Goal: Communication & Community: Ask a question

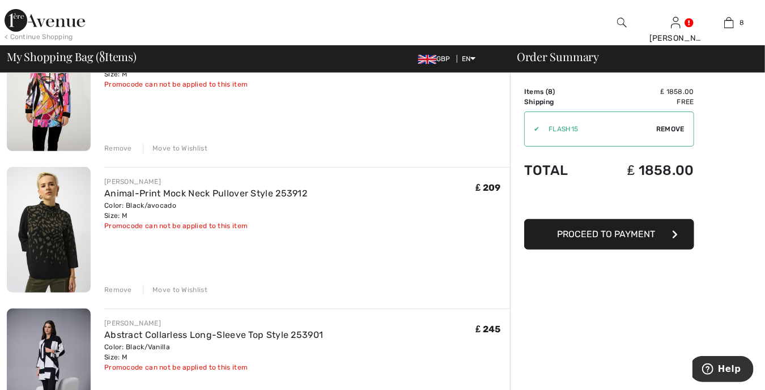
scroll to position [142, 0]
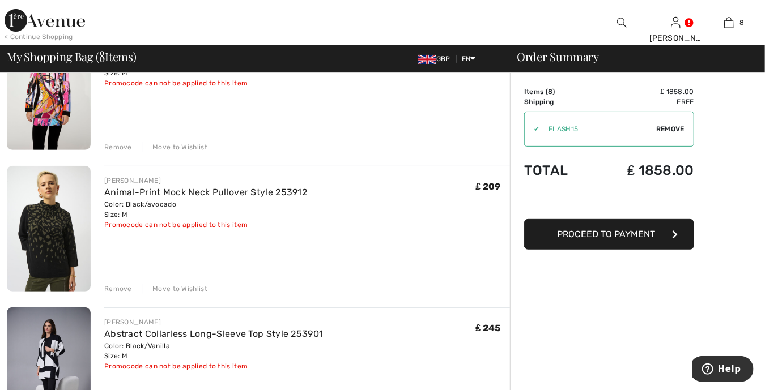
click at [121, 289] on div "Remove" at bounding box center [118, 289] width 28 height 10
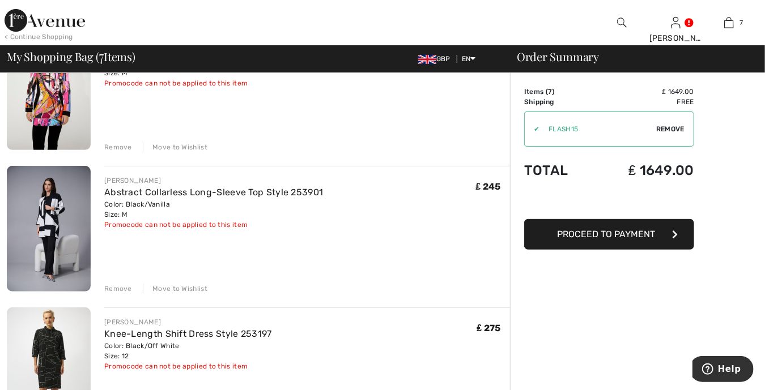
click at [121, 289] on div "Remove" at bounding box center [118, 289] width 28 height 10
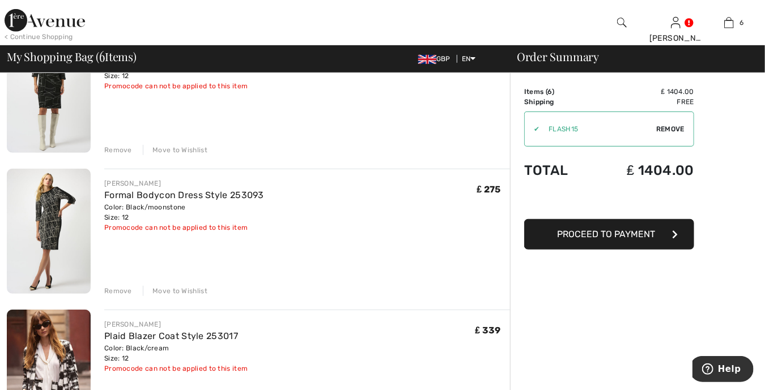
scroll to position [340, 0]
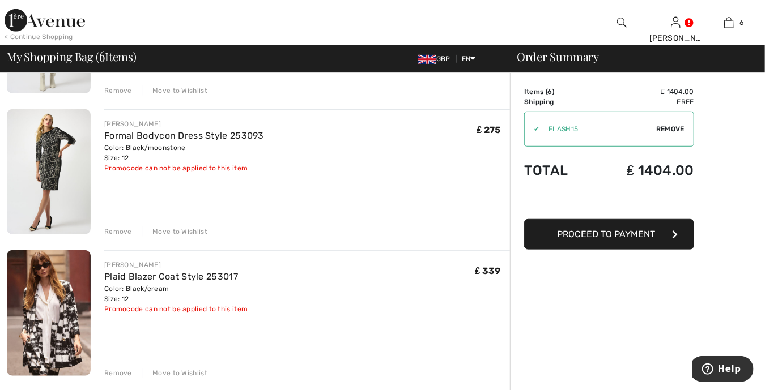
click at [115, 236] on div "Remove" at bounding box center [118, 232] width 28 height 10
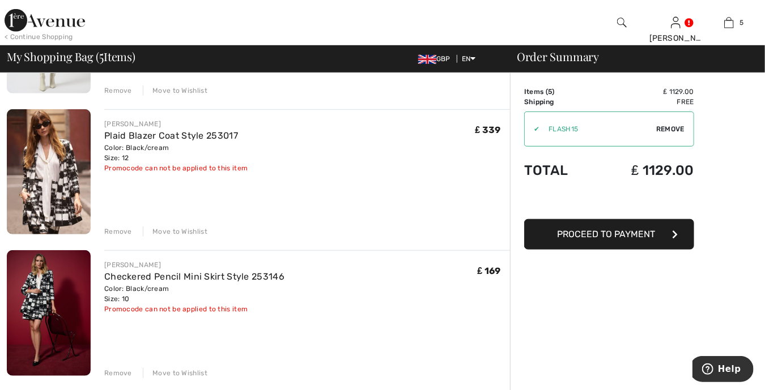
click at [115, 236] on div "Remove" at bounding box center [118, 232] width 28 height 10
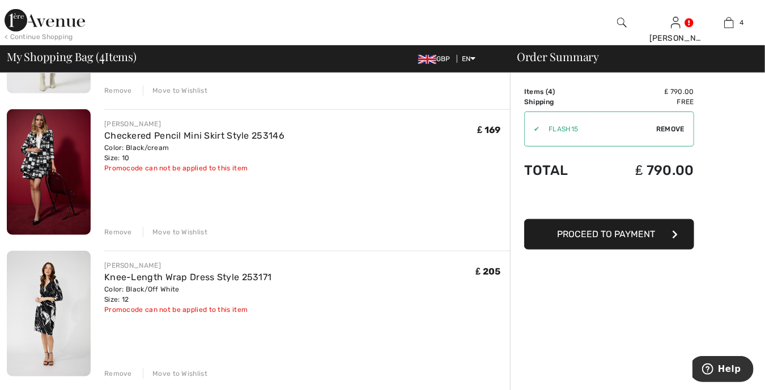
click at [115, 236] on div "Remove" at bounding box center [118, 232] width 28 height 10
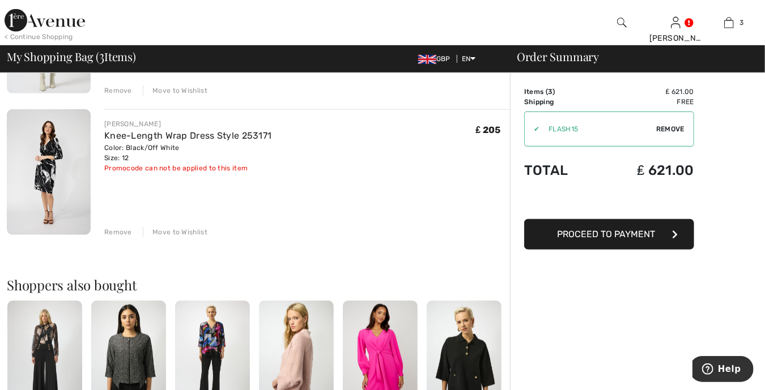
click at [115, 236] on div "Remove" at bounding box center [118, 232] width 28 height 10
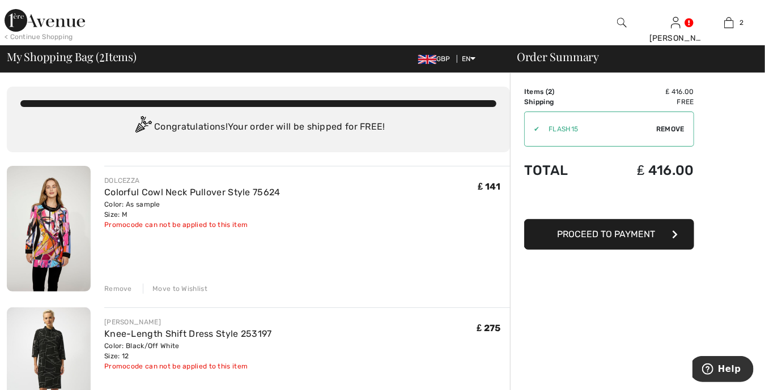
scroll to position [0, 0]
click at [665, 129] on span "Remove" at bounding box center [670, 129] width 28 height 10
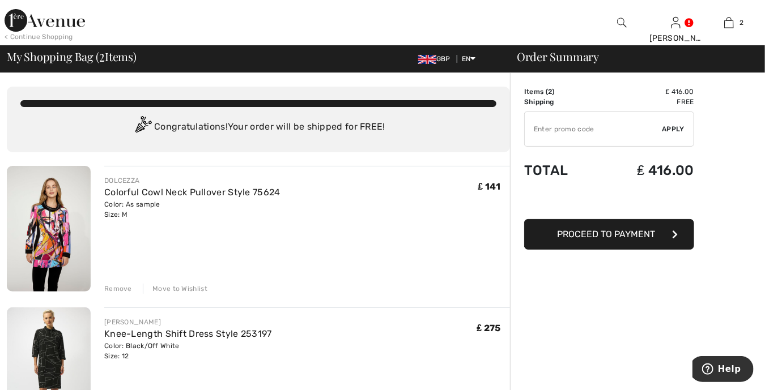
click at [545, 127] on input "TEXT" at bounding box center [593, 129] width 138 height 34
click at [663, 127] on span "Apply" at bounding box center [673, 129] width 23 height 10
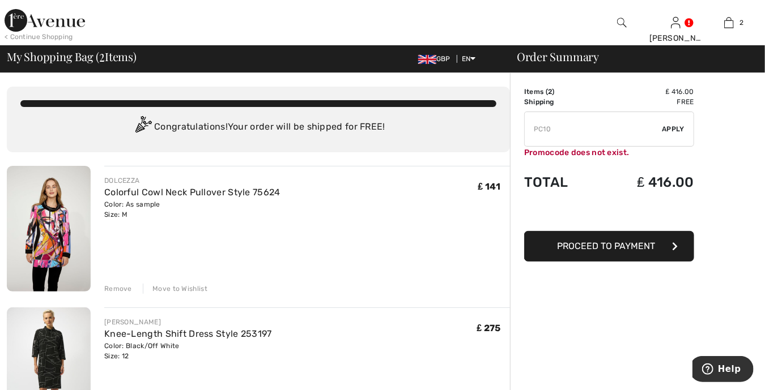
click at [577, 129] on input "TEXT" at bounding box center [593, 129] width 138 height 34
type input "P"
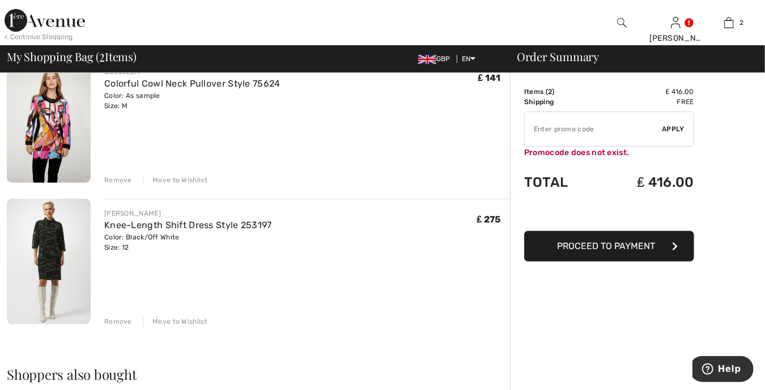
scroll to position [113, 0]
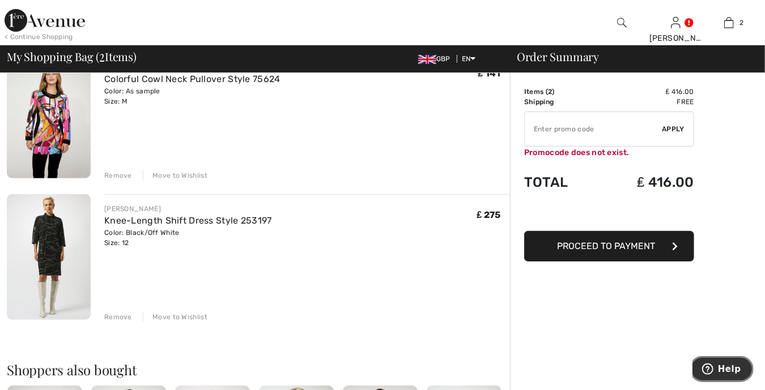
click at [727, 359] on button "Help" at bounding box center [721, 369] width 64 height 26
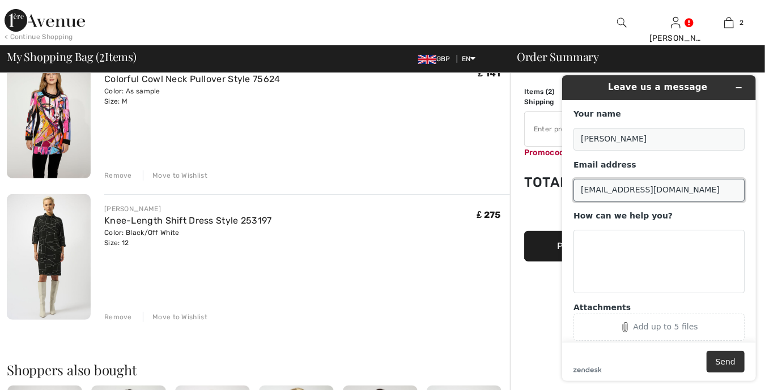
click at [714, 190] on input "[EMAIL_ADDRESS][DOMAIN_NAME]" at bounding box center [658, 189] width 171 height 23
click at [706, 182] on input "[EMAIL_ADDRESS][DOMAIN_NAME]" at bounding box center [658, 189] width 171 height 23
click at [579, 193] on input "[EMAIL_ADDRESS][DOMAIN_NAME]" at bounding box center [658, 189] width 171 height 23
click at [716, 187] on input "[EMAIL_ADDRESS][DOMAIN_NAME]" at bounding box center [658, 189] width 171 height 23
click at [693, 188] on input "[EMAIL_ADDRESS][DOMAIN_NAME]" at bounding box center [658, 189] width 171 height 23
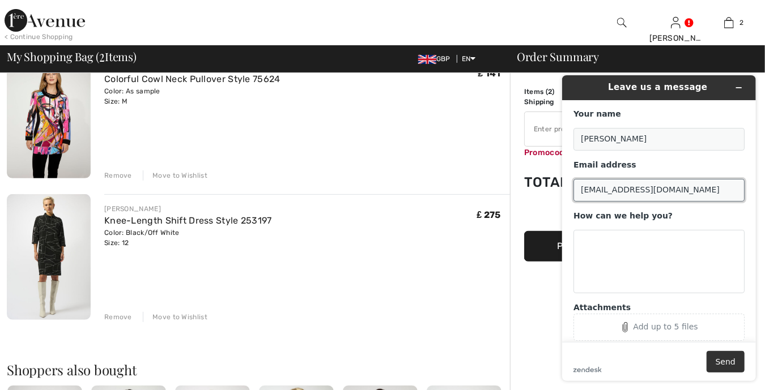
click at [583, 190] on input "[EMAIL_ADDRESS][DOMAIN_NAME]" at bounding box center [658, 189] width 171 height 23
click at [740, 86] on icon "Minimize widget" at bounding box center [738, 87] width 8 height 8
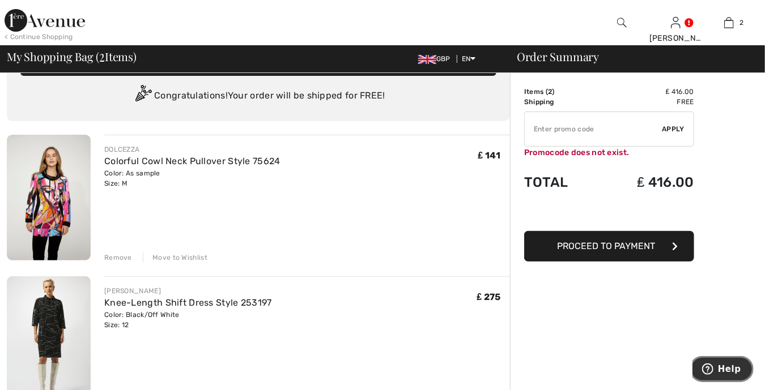
scroll to position [28, 0]
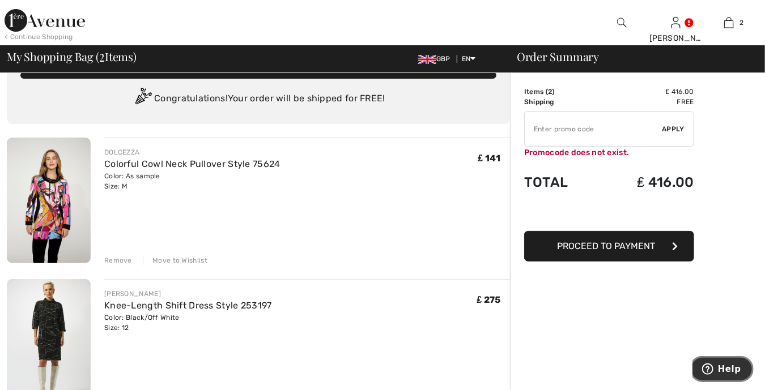
click at [705, 363] on icon "Help" at bounding box center [706, 368] width 11 height 11
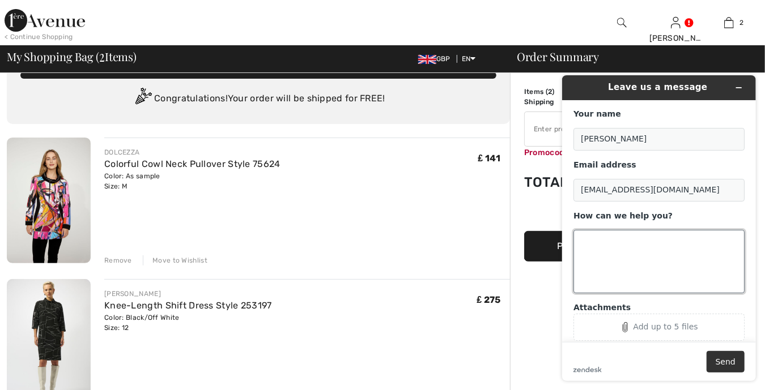
click at [580, 242] on textarea "How can we help you?" at bounding box center [658, 260] width 171 height 63
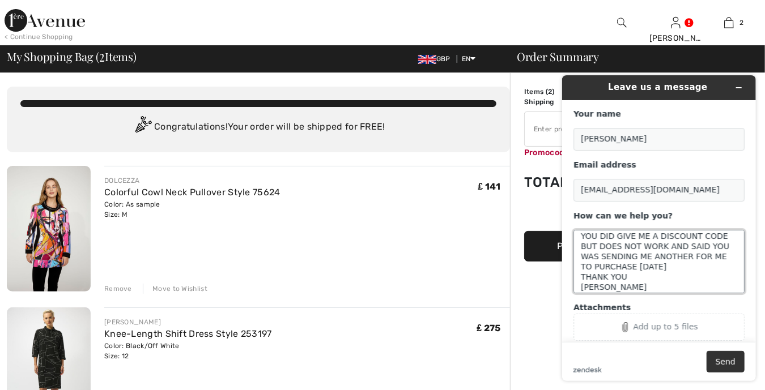
scroll to position [15, 0]
type textarea "YOU DID GIVE ME A DISCOUNT CODE BUT DOES NOT WORK AND SAID YOU WAS SENDING ME A…"
click at [718, 361] on button "Send" at bounding box center [725, 362] width 38 height 22
